Goal: Transaction & Acquisition: Purchase product/service

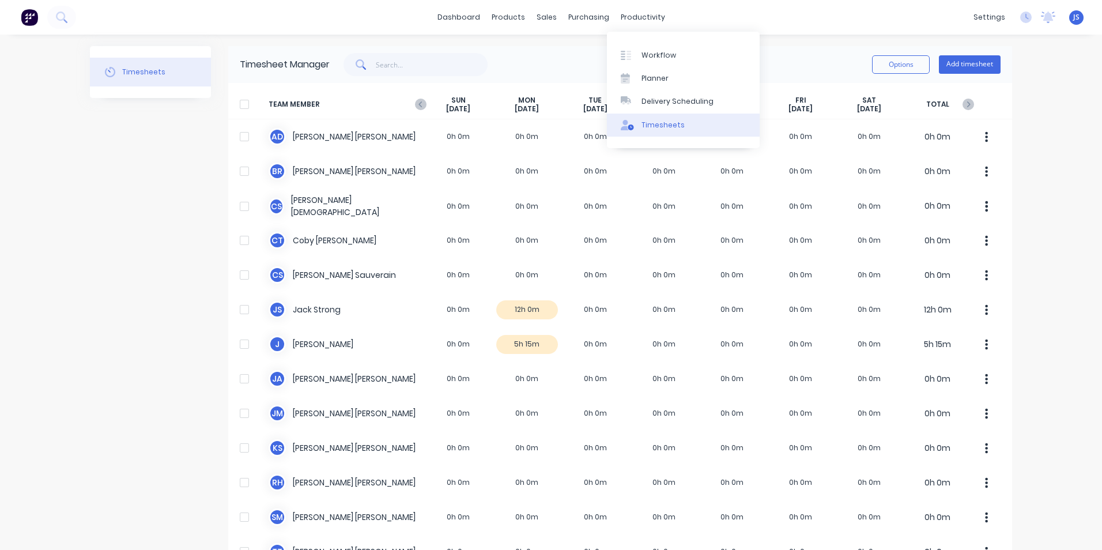
click at [658, 119] on link "Timesheets" at bounding box center [683, 125] width 153 height 23
click at [659, 133] on link "Timesheets" at bounding box center [683, 125] width 153 height 23
click at [661, 127] on div "Timesheets" at bounding box center [663, 125] width 43 height 10
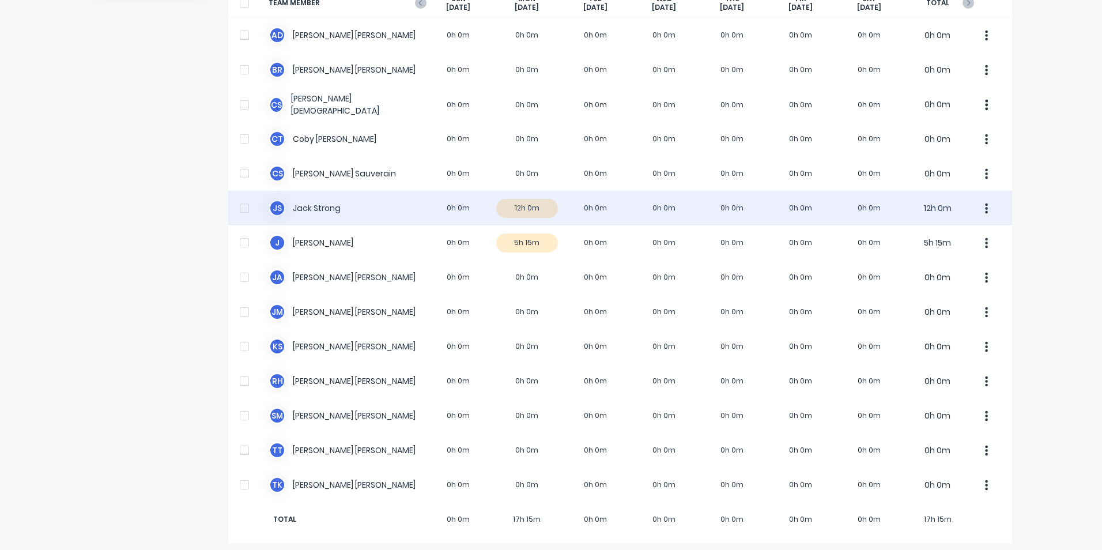
scroll to position [107, 0]
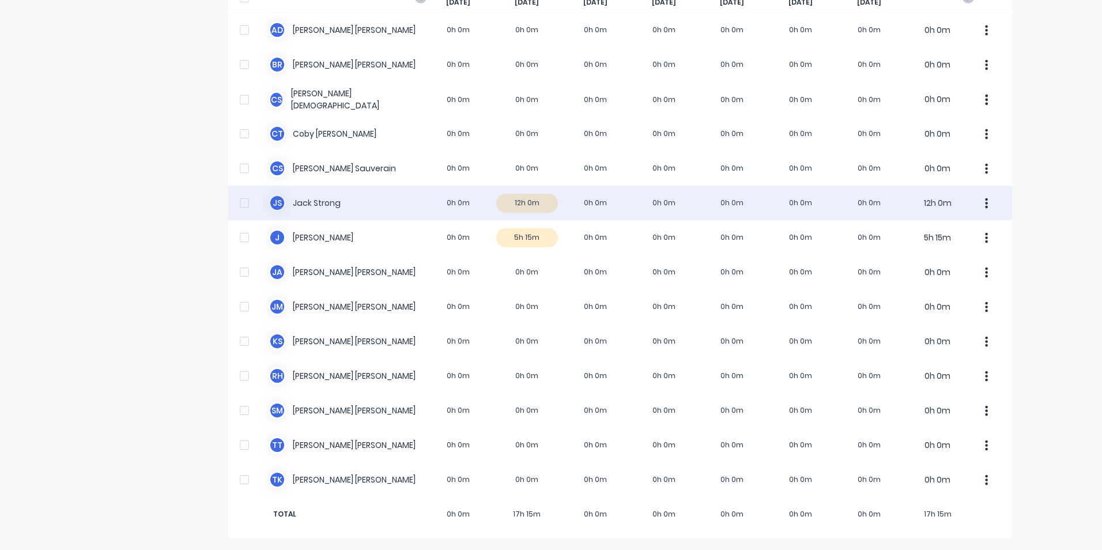
click at [980, 200] on button "button" at bounding box center [987, 202] width 24 height 23
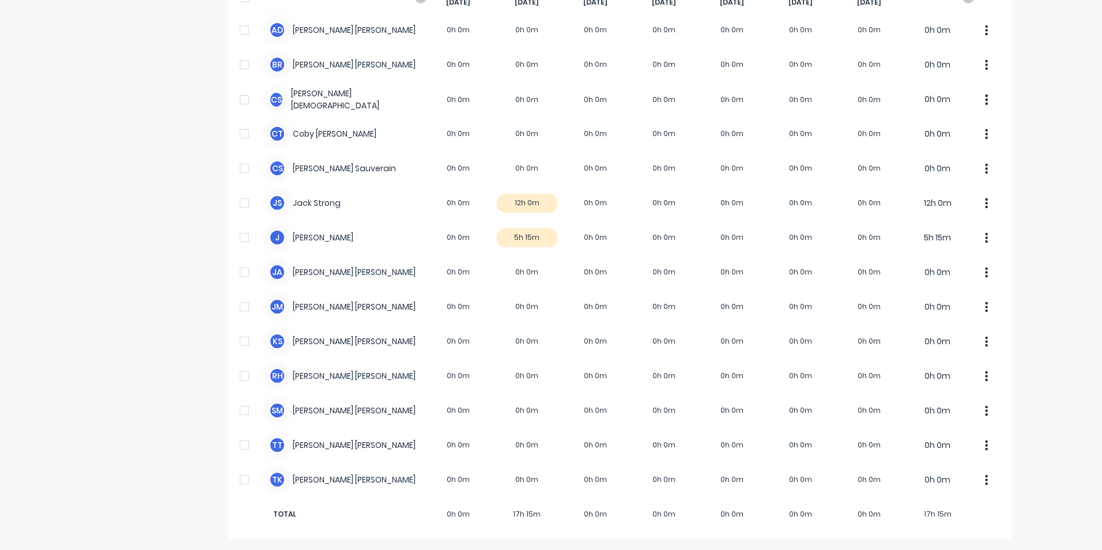
scroll to position [0, 0]
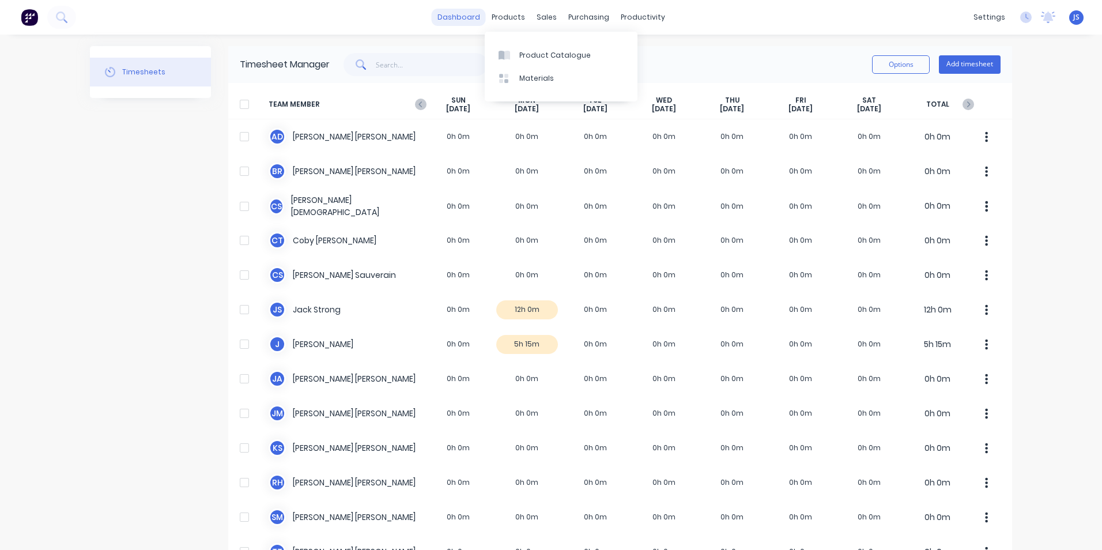
click at [471, 18] on link "dashboard" at bounding box center [459, 17] width 54 height 17
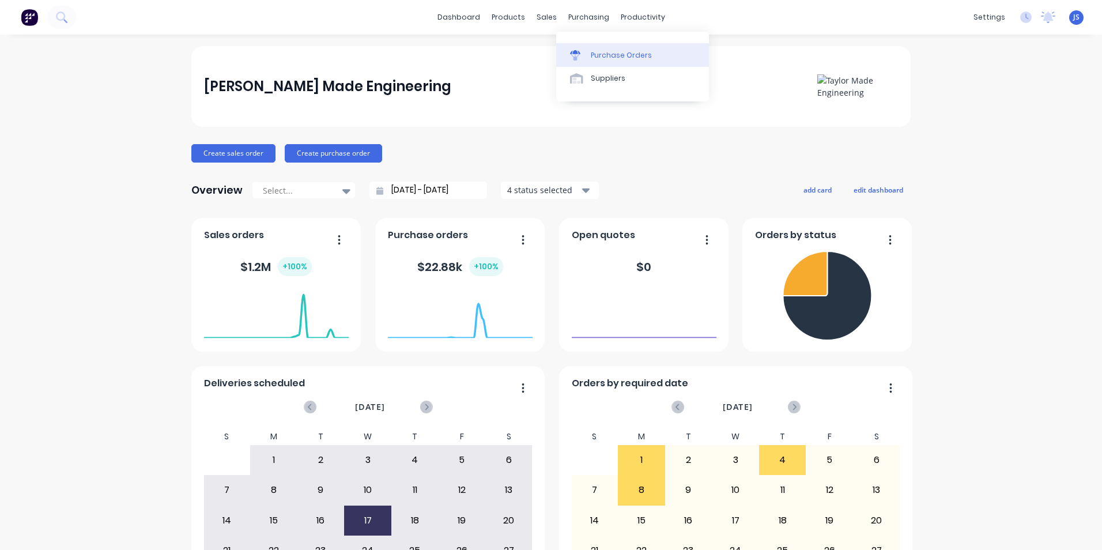
click at [593, 55] on div "Purchase Orders" at bounding box center [621, 55] width 61 height 10
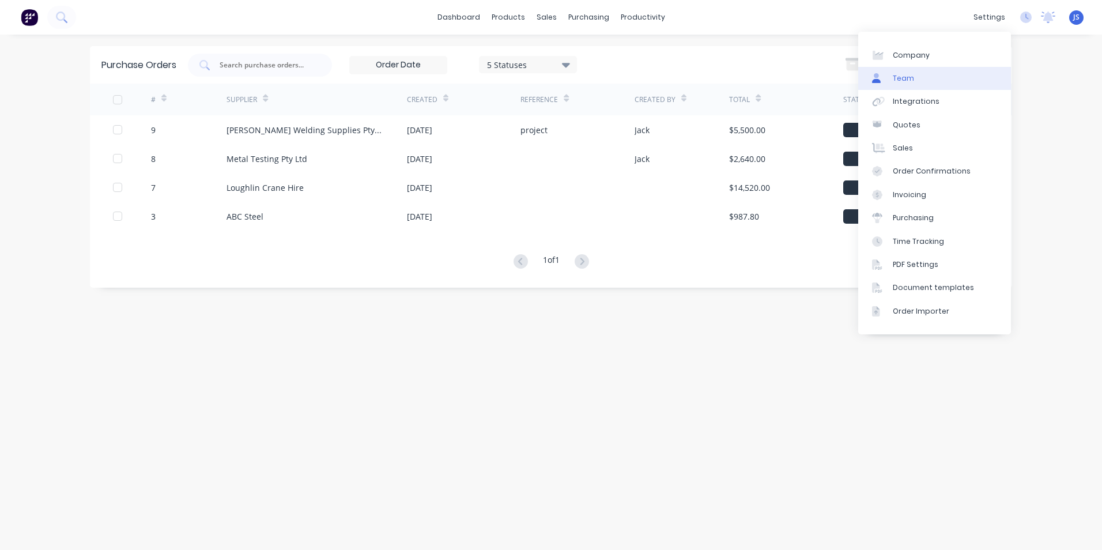
click at [921, 76] on link "Team" at bounding box center [934, 78] width 153 height 23
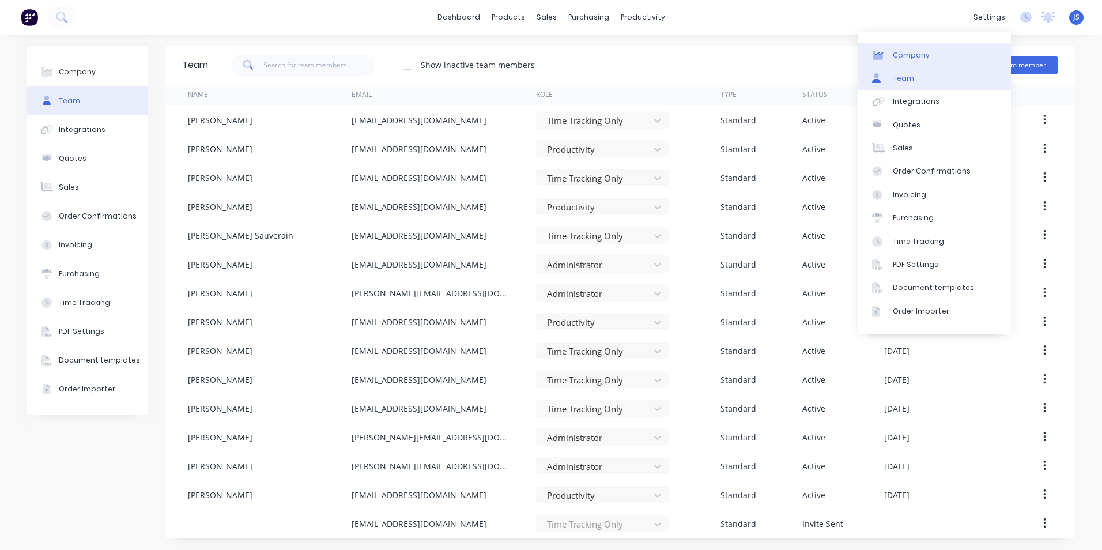
click at [944, 57] on link "Company" at bounding box center [934, 54] width 153 height 23
select select "AU"
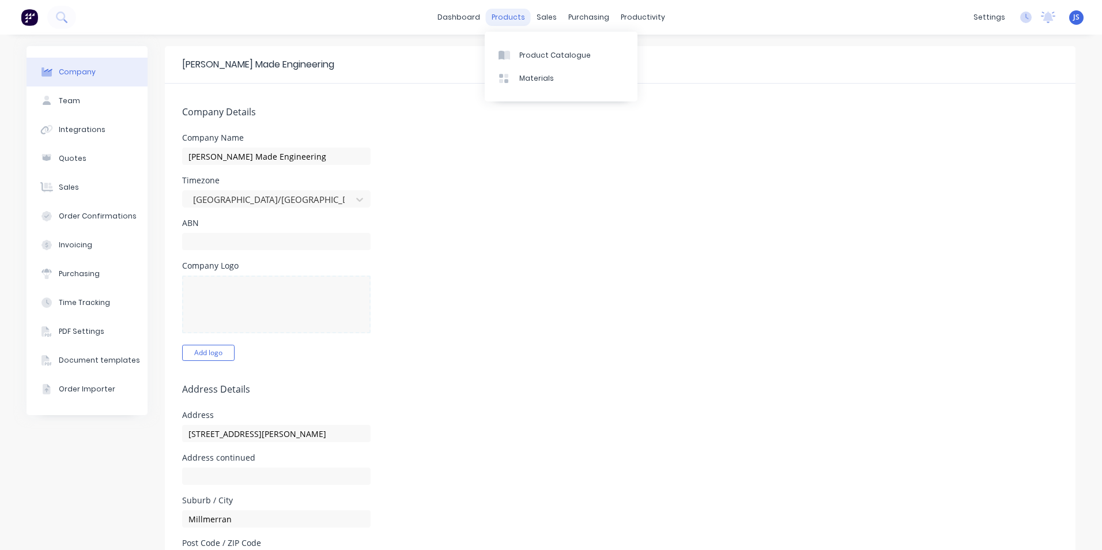
click at [507, 15] on div "products" at bounding box center [508, 17] width 45 height 17
click at [528, 52] on div "Product Catalogue" at bounding box center [554, 55] width 71 height 10
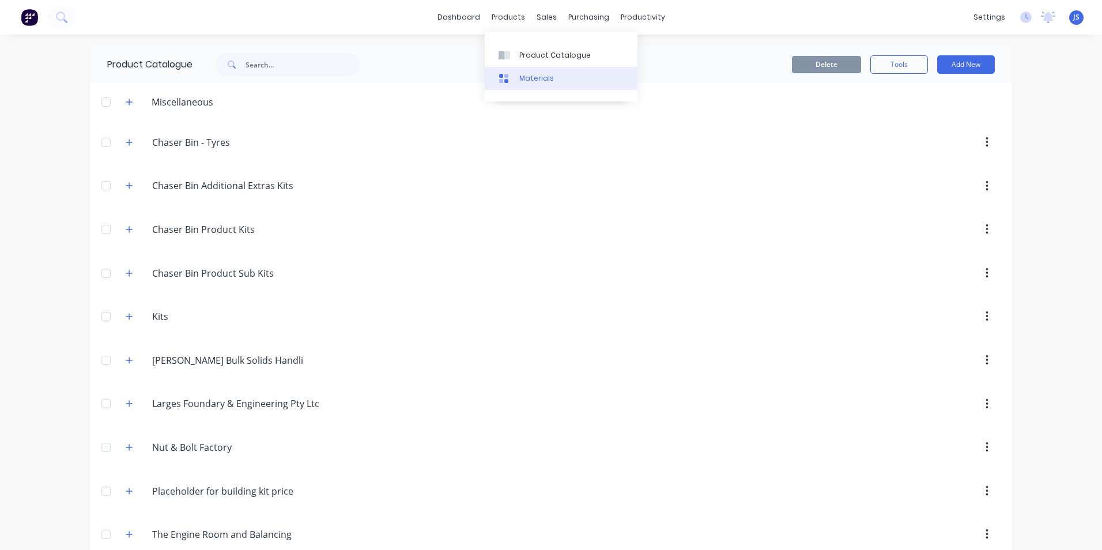
click at [527, 69] on link "Materials" at bounding box center [561, 78] width 153 height 23
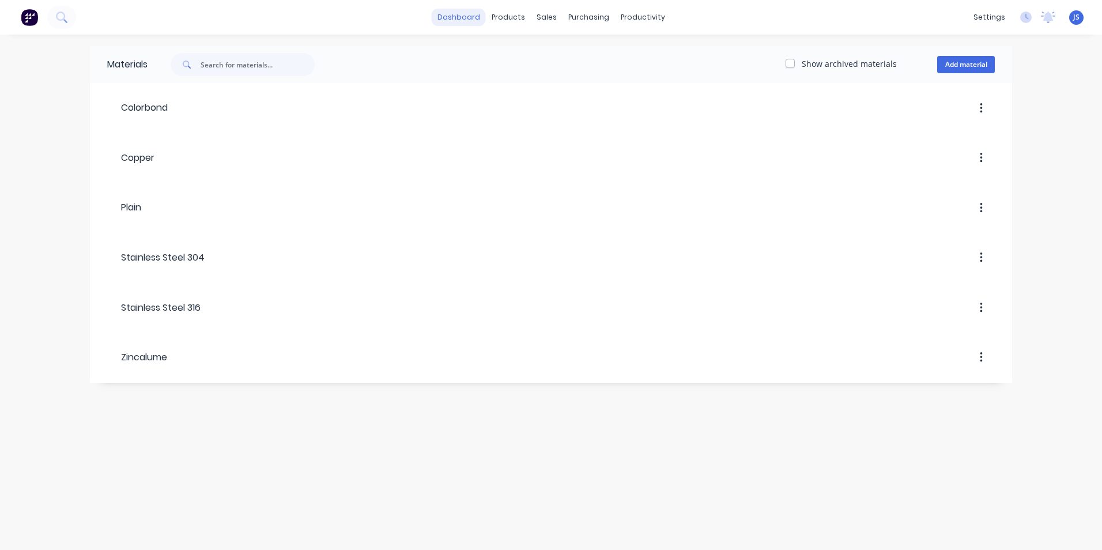
click at [468, 16] on link "dashboard" at bounding box center [459, 17] width 54 height 17
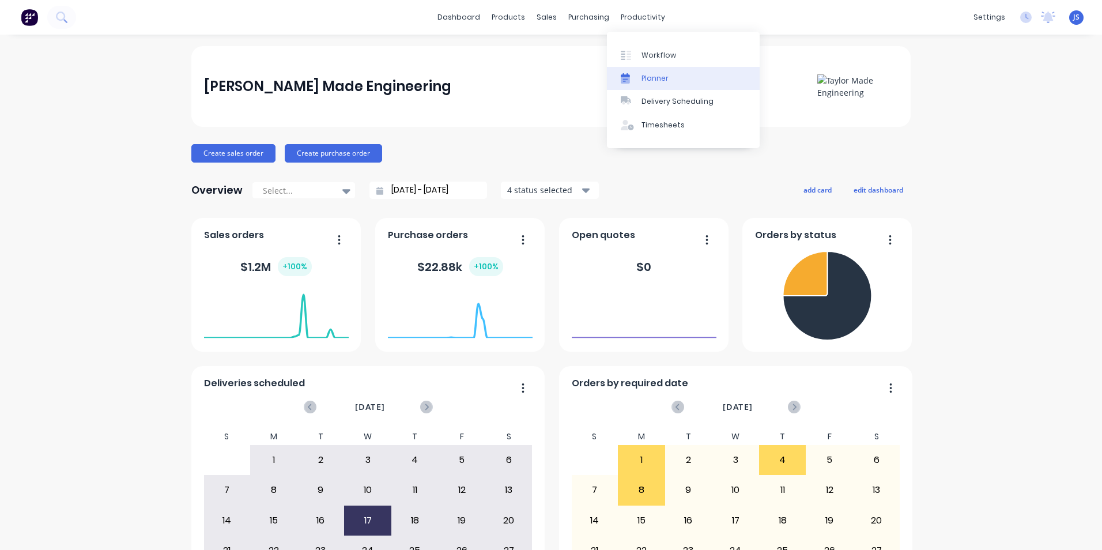
click at [650, 74] on div "Planner" at bounding box center [655, 78] width 27 height 10
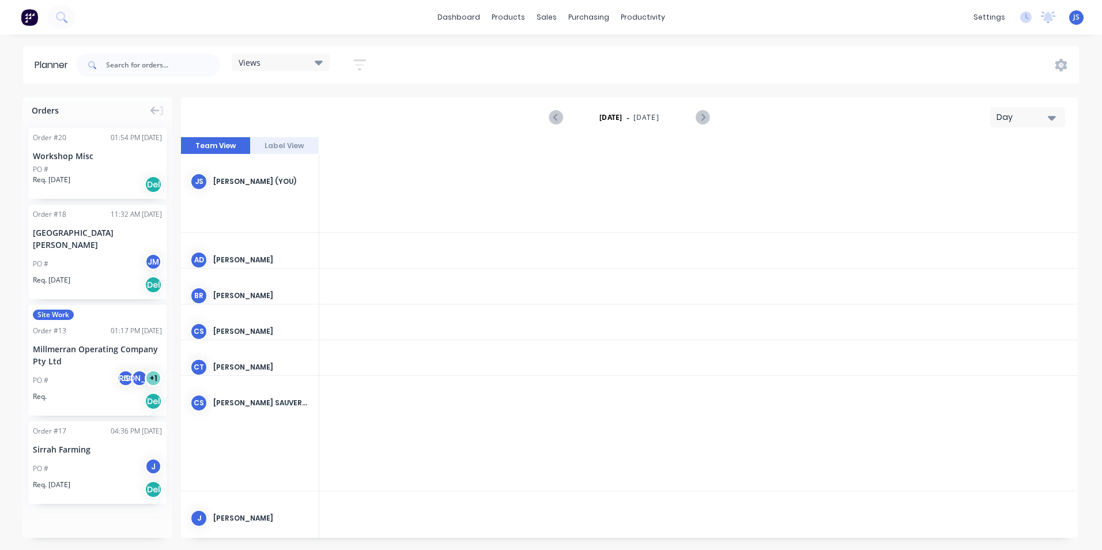
scroll to position [0, 2952]
click at [601, 52] on div "Purchase Orders" at bounding box center [626, 55] width 61 height 10
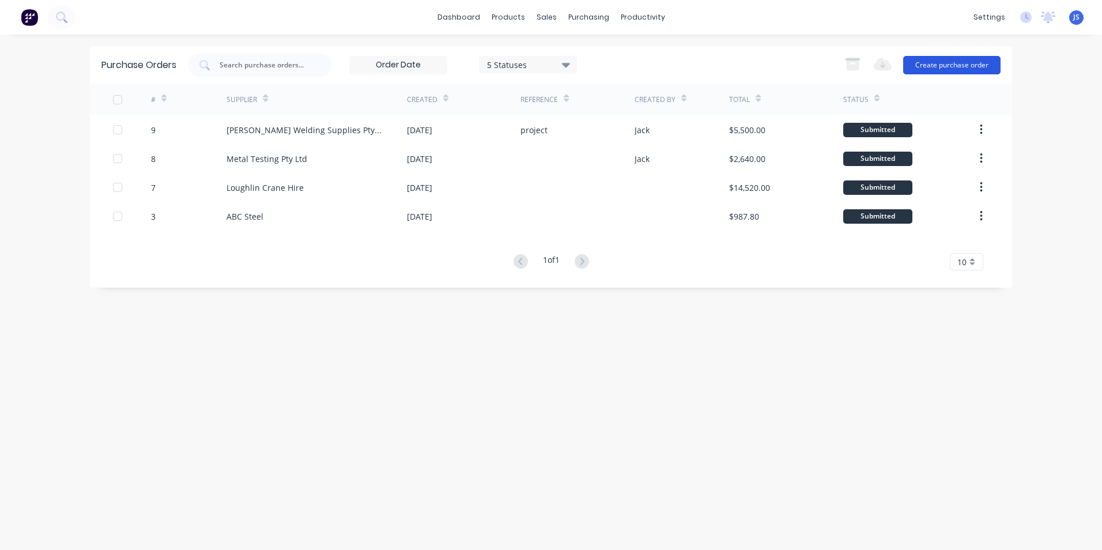
click at [964, 63] on button "Create purchase order" at bounding box center [951, 65] width 97 height 18
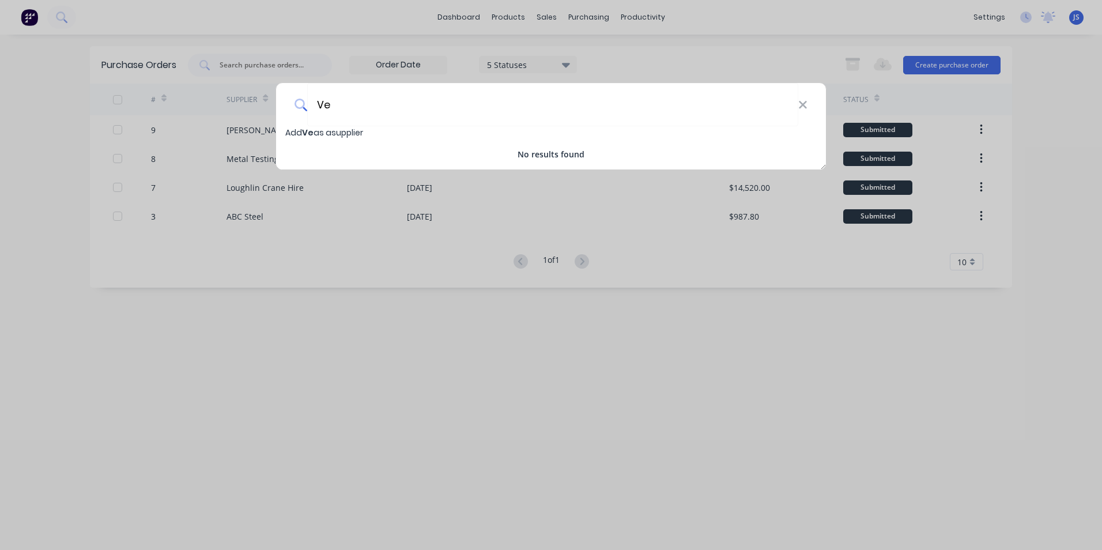
type input "V"
click at [426, 104] on input "Millmerran operating" at bounding box center [552, 104] width 491 height 43
type input "M"
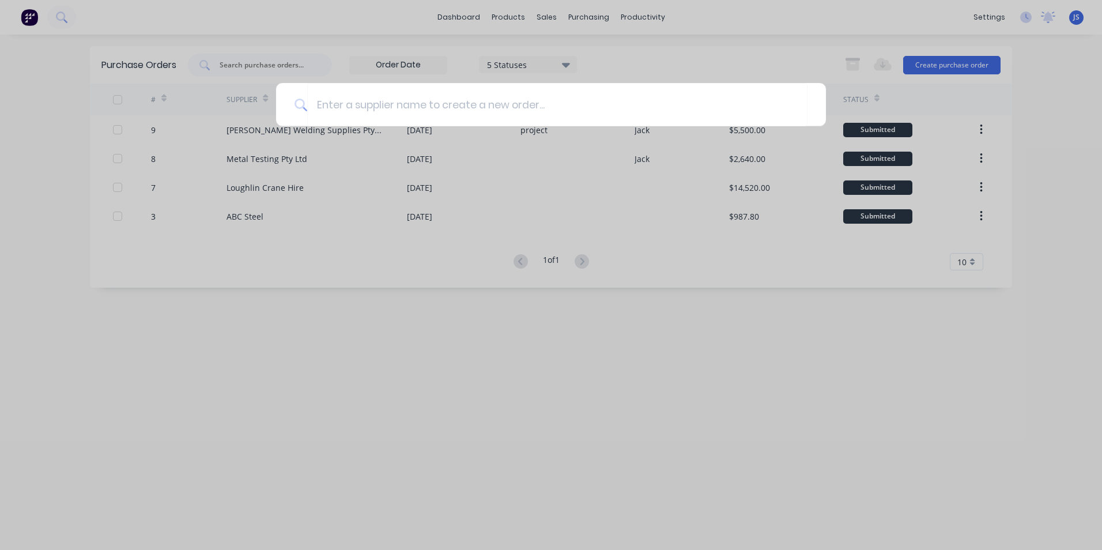
click at [368, 295] on div at bounding box center [551, 275] width 1102 height 550
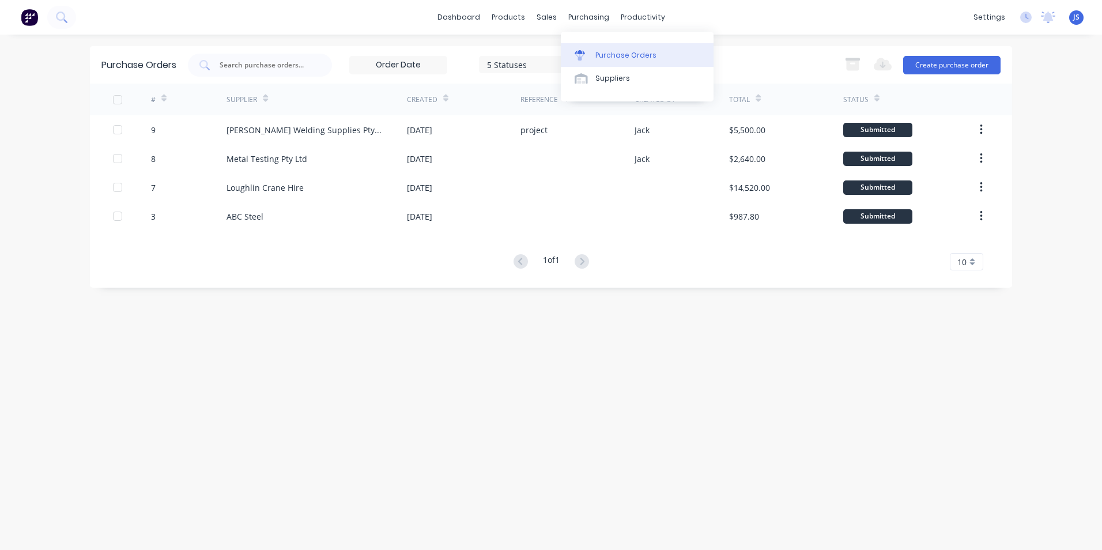
click at [619, 57] on div "Purchase Orders" at bounding box center [626, 55] width 61 height 10
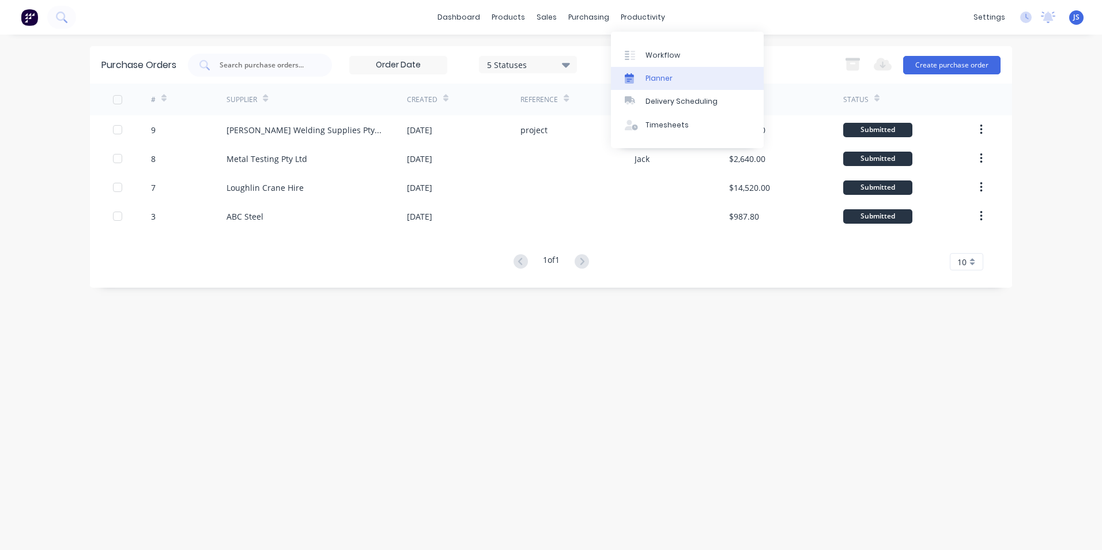
click at [669, 73] on div "Planner" at bounding box center [659, 78] width 27 height 10
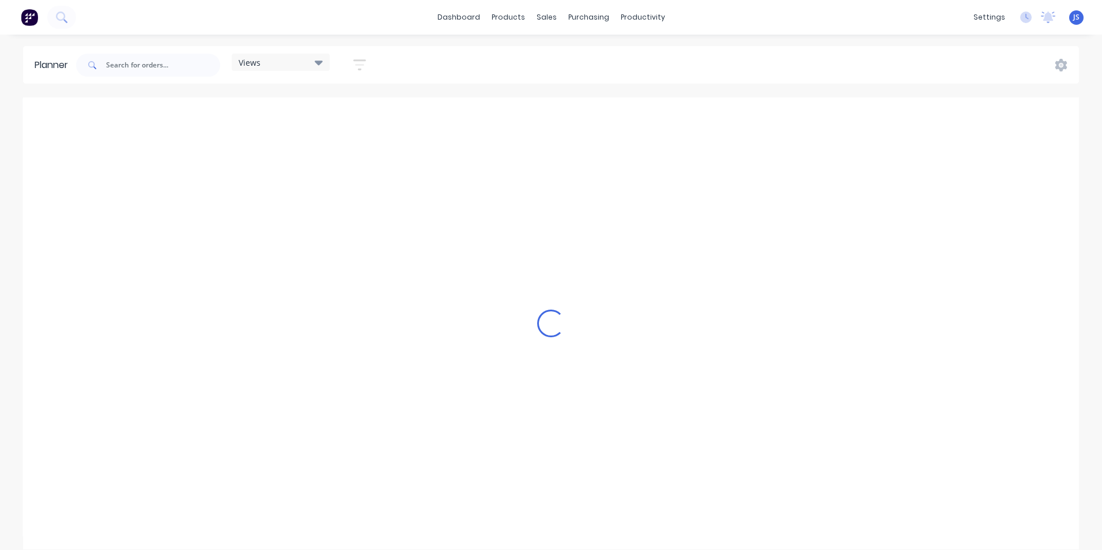
scroll to position [0, 2952]
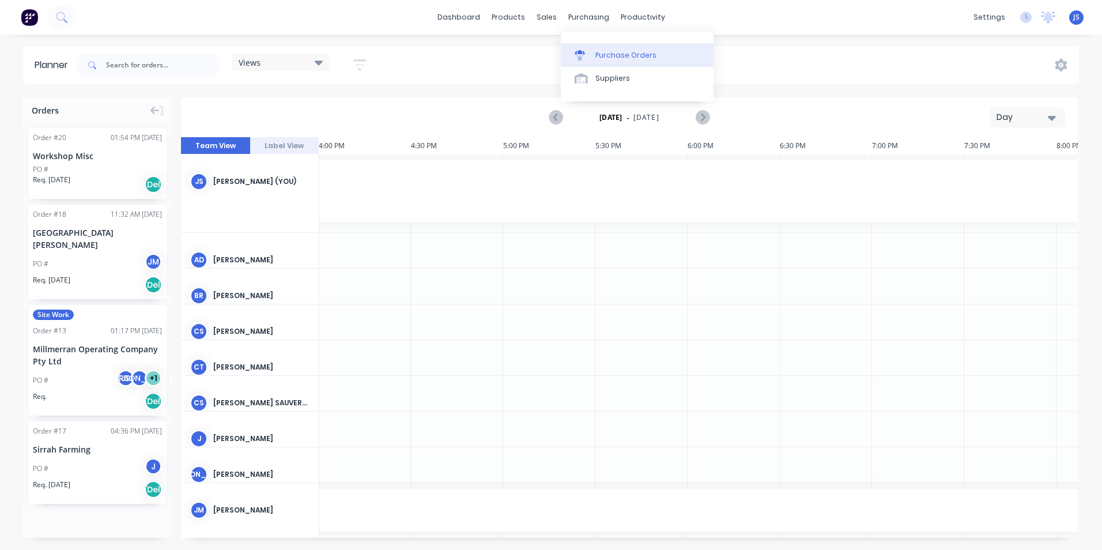
click at [597, 52] on div "Purchase Orders" at bounding box center [626, 55] width 61 height 10
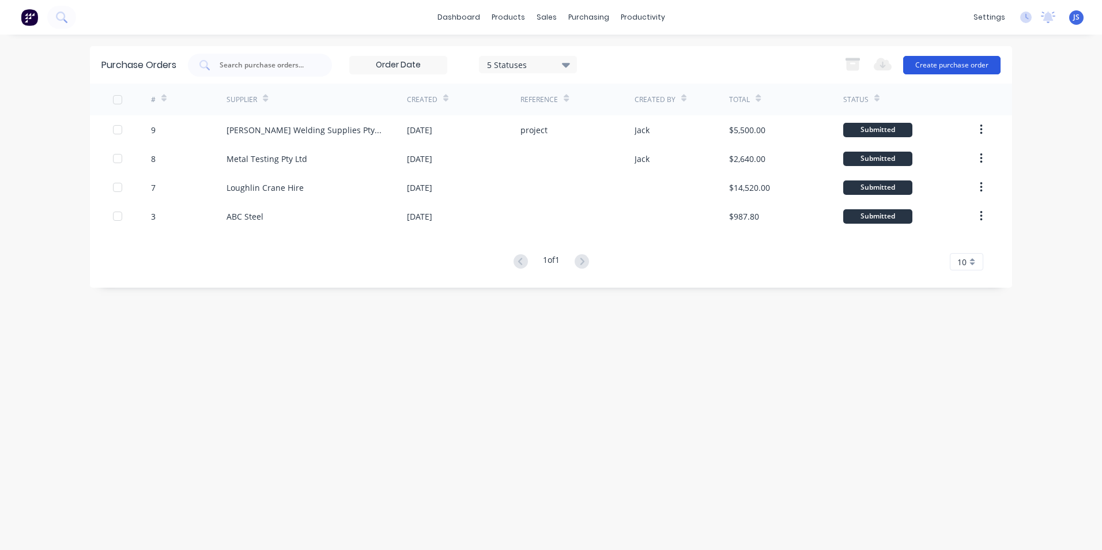
click at [926, 65] on button "Create purchase order" at bounding box center [951, 65] width 97 height 18
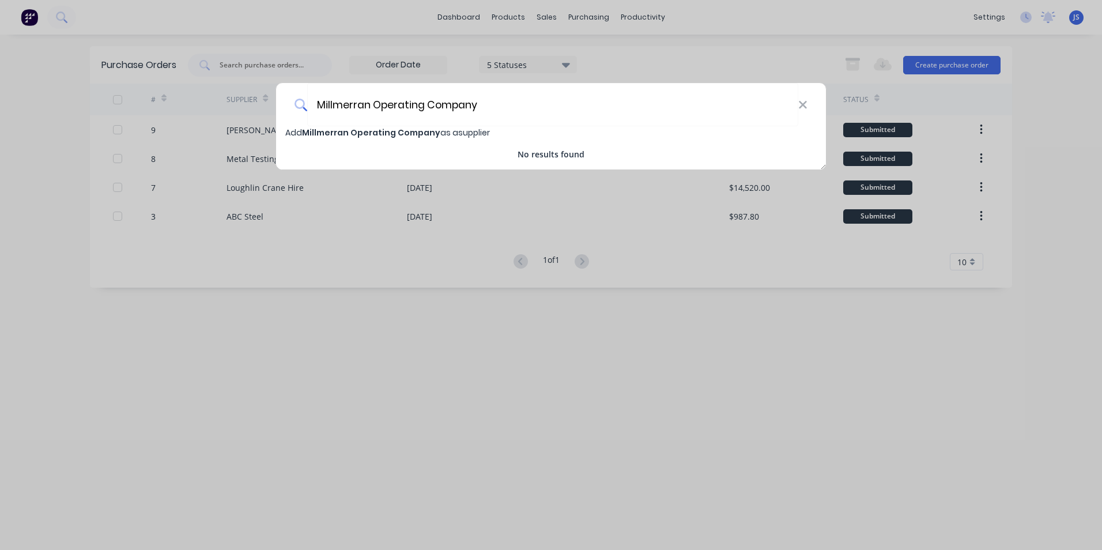
type input "Millmerran Operating Company"
click at [385, 133] on span "Millmerran Operating Company" at bounding box center [371, 133] width 138 height 12
select select "AU"
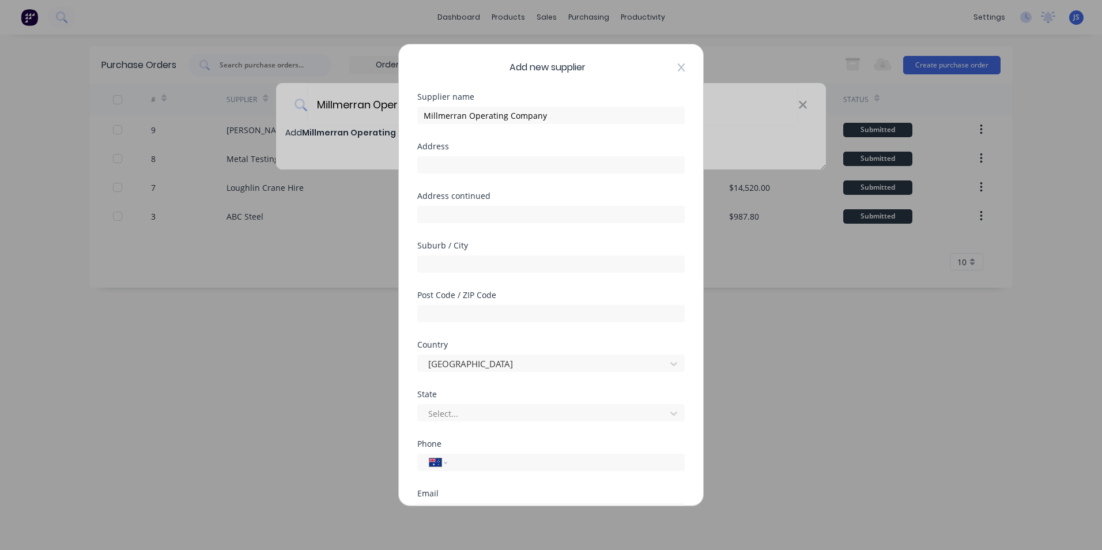
click at [678, 67] on icon at bounding box center [681, 67] width 7 height 8
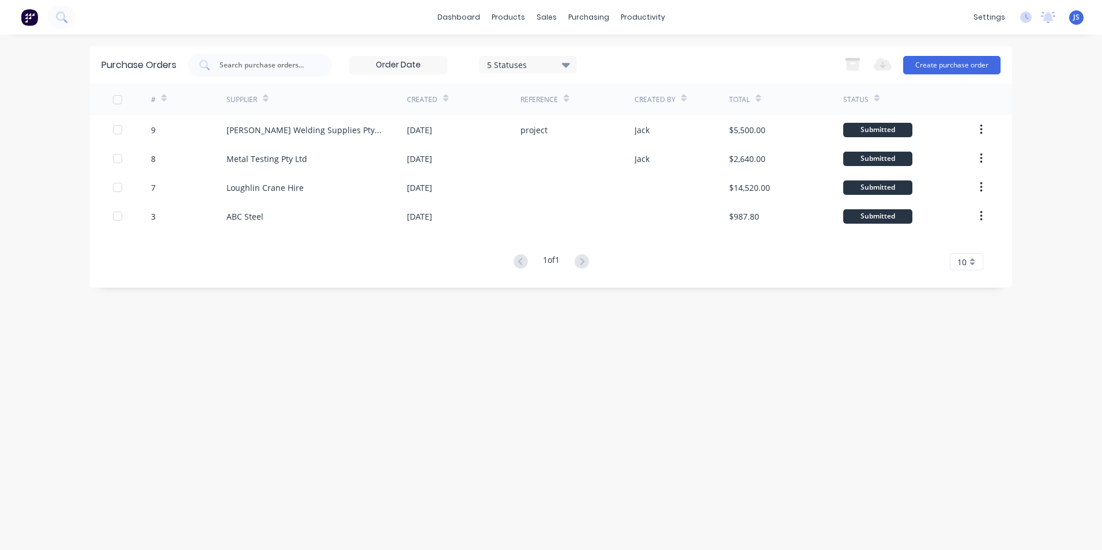
click at [971, 262] on div "10" at bounding box center [966, 261] width 33 height 17
click at [963, 287] on div "5" at bounding box center [967, 284] width 32 height 20
click at [974, 262] on div "5" at bounding box center [969, 261] width 29 height 17
click at [971, 400] on div "35" at bounding box center [969, 405] width 28 height 20
click at [479, 19] on link "dashboard" at bounding box center [459, 17] width 54 height 17
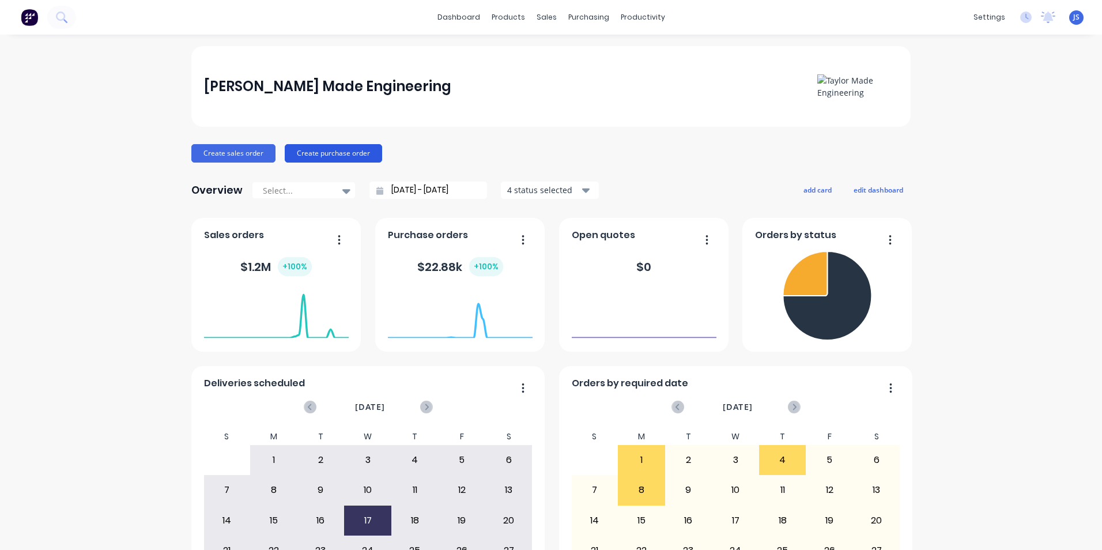
click at [327, 152] on button "Create purchase order" at bounding box center [333, 153] width 97 height 18
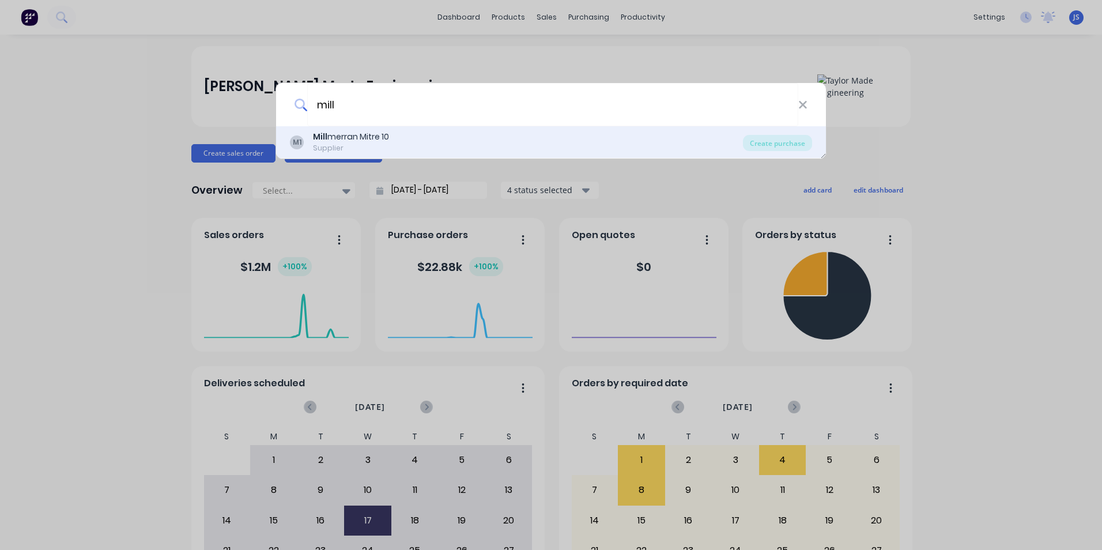
type input "mill"
click at [328, 142] on div "Mill merran Mitre 10" at bounding box center [351, 137] width 76 height 12
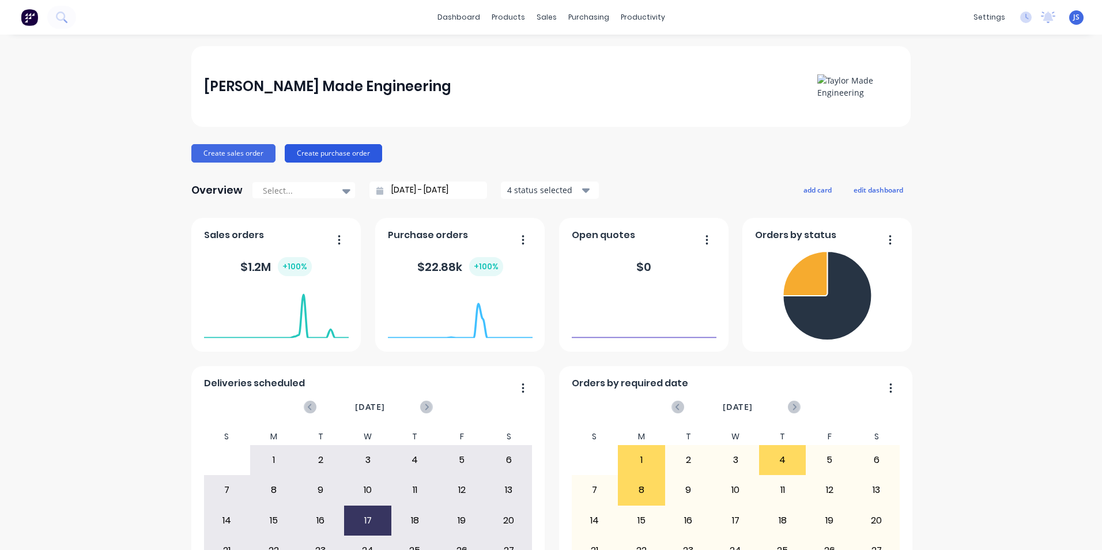
click at [314, 154] on button "Create purchase order" at bounding box center [333, 153] width 97 height 18
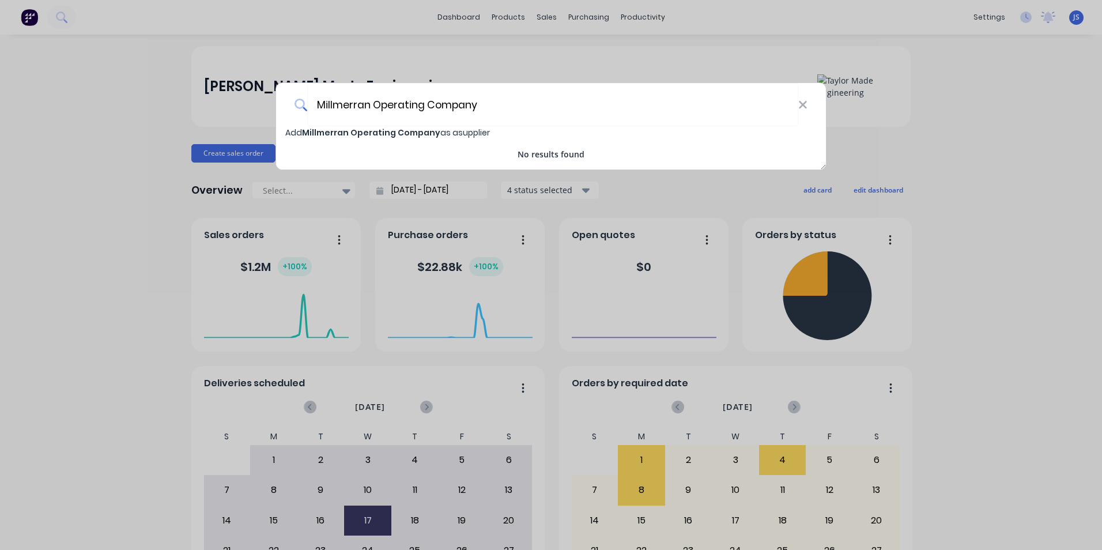
type input "Millmerran Operating Company"
click at [551, 131] on div "Add Millmerran Operating Company as a supplier" at bounding box center [551, 132] width 550 height 13
select select "AU"
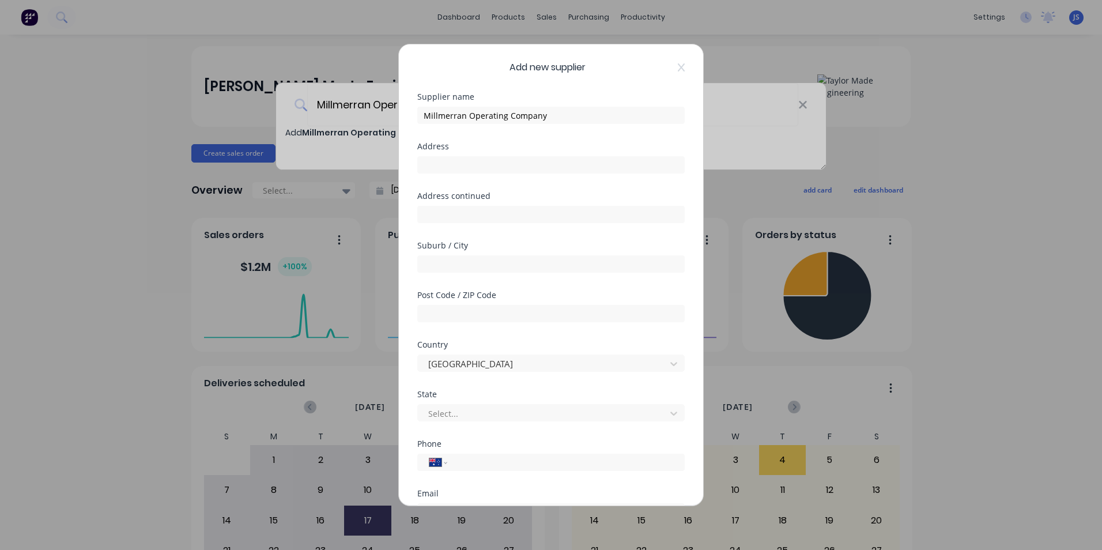
click at [678, 75] on div "Add new supplier Supplier name Millmerran Operating Company Address Address con…" at bounding box center [551, 274] width 304 height 461
click at [678, 69] on icon at bounding box center [681, 67] width 7 height 9
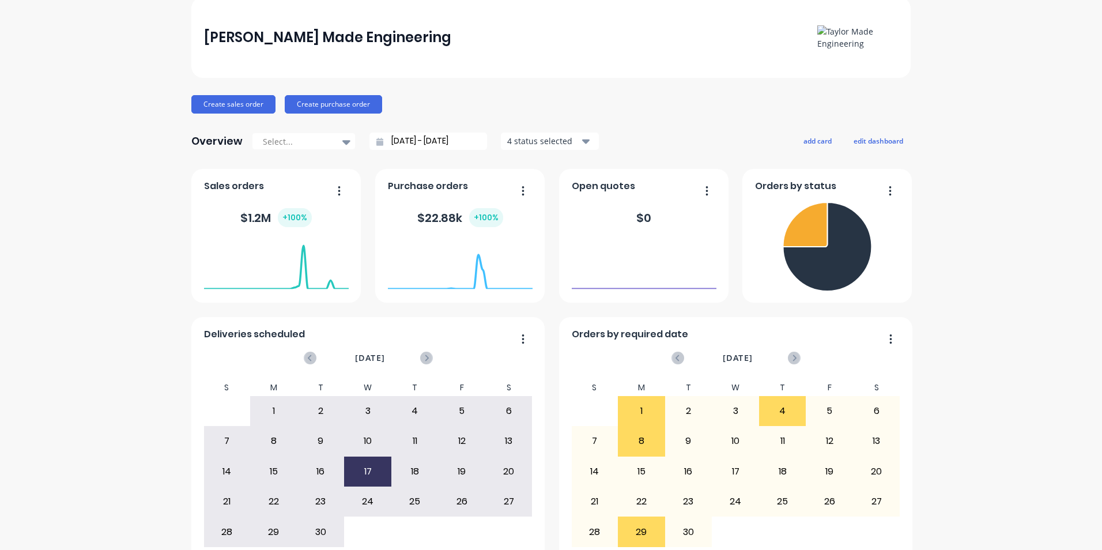
scroll to position [110, 0]
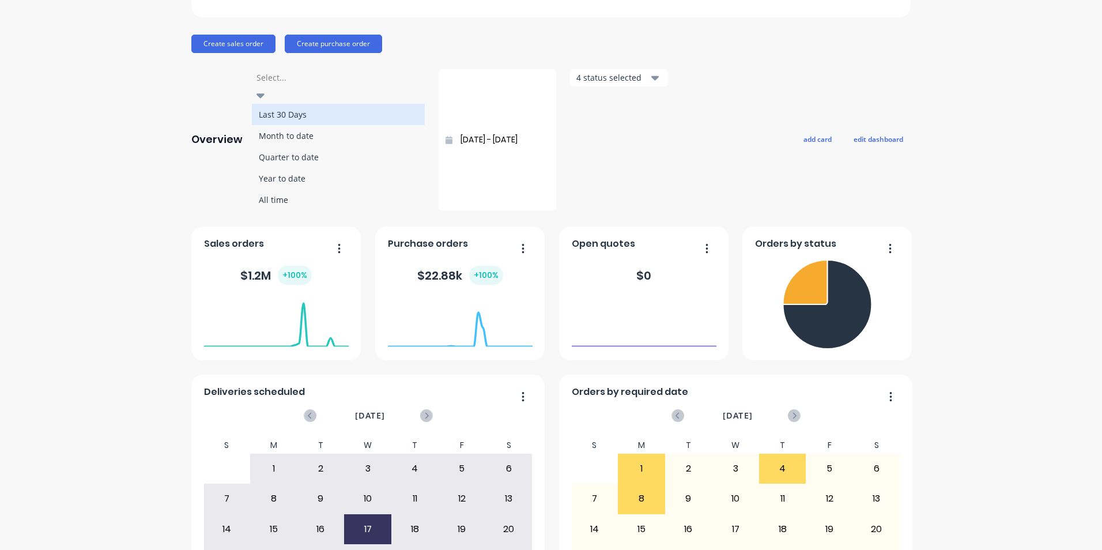
click at [265, 93] on icon at bounding box center [261, 95] width 8 height 5
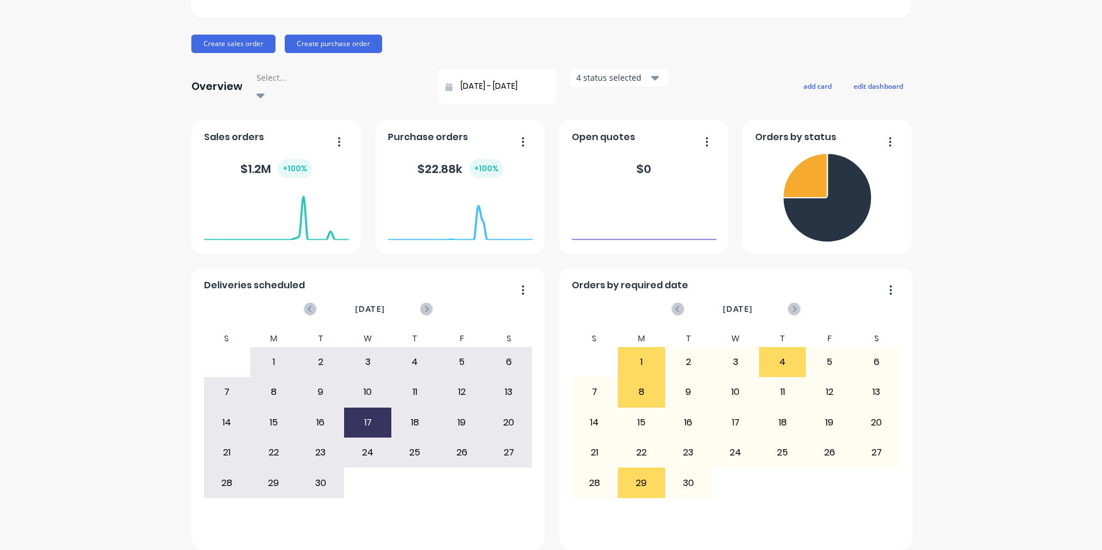
click at [265, 93] on icon at bounding box center [261, 95] width 8 height 5
click at [353, 43] on button "Create purchase order" at bounding box center [333, 44] width 97 height 18
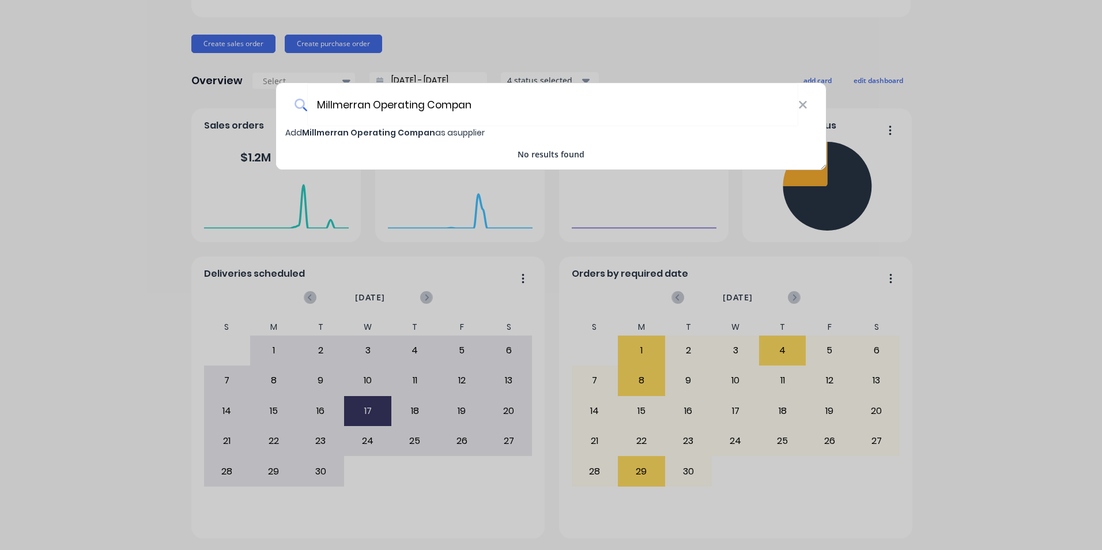
type input "Millmerran Operating Company"
